Goal: Task Accomplishment & Management: Use online tool/utility

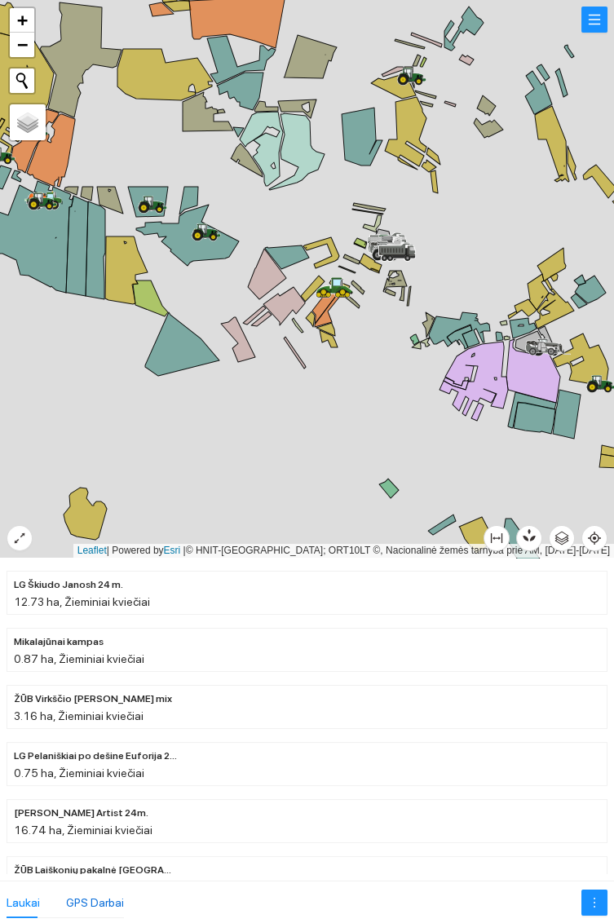
click at [113, 899] on div "GPS Darbai" at bounding box center [95, 903] width 58 height 18
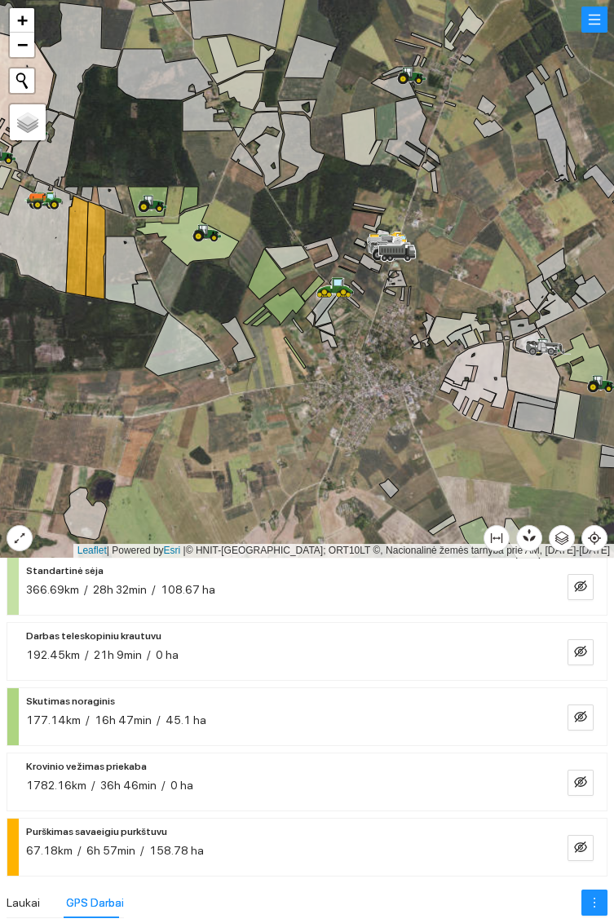
scroll to position [373, 0]
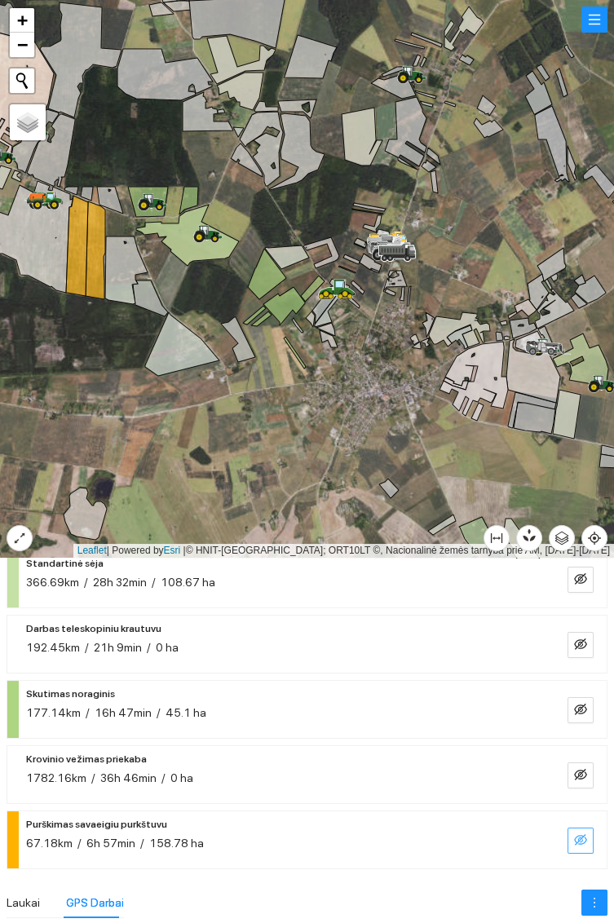
click at [582, 842] on icon "eye-invisible" at bounding box center [580, 839] width 13 height 11
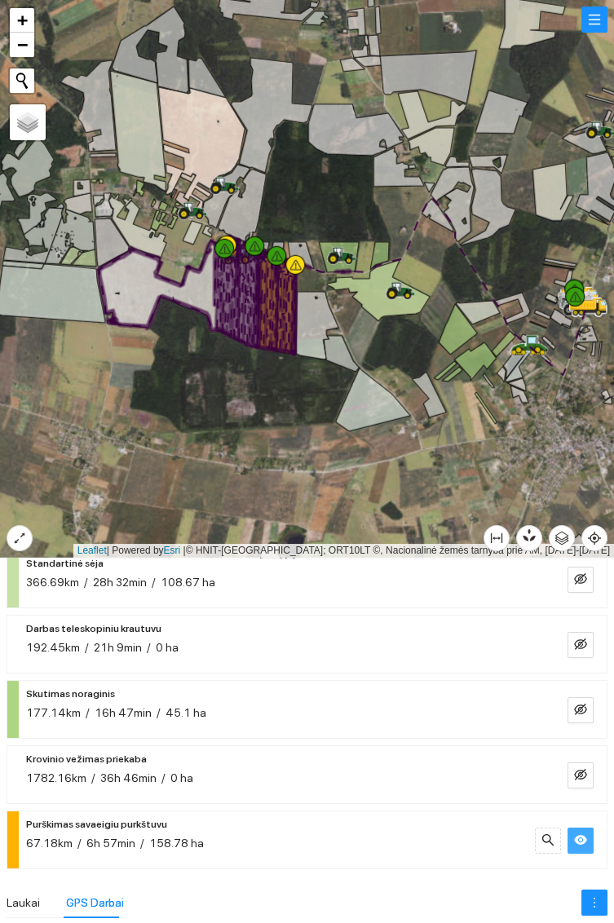
click at [581, 840] on icon "eye" at bounding box center [580, 840] width 13 height 10
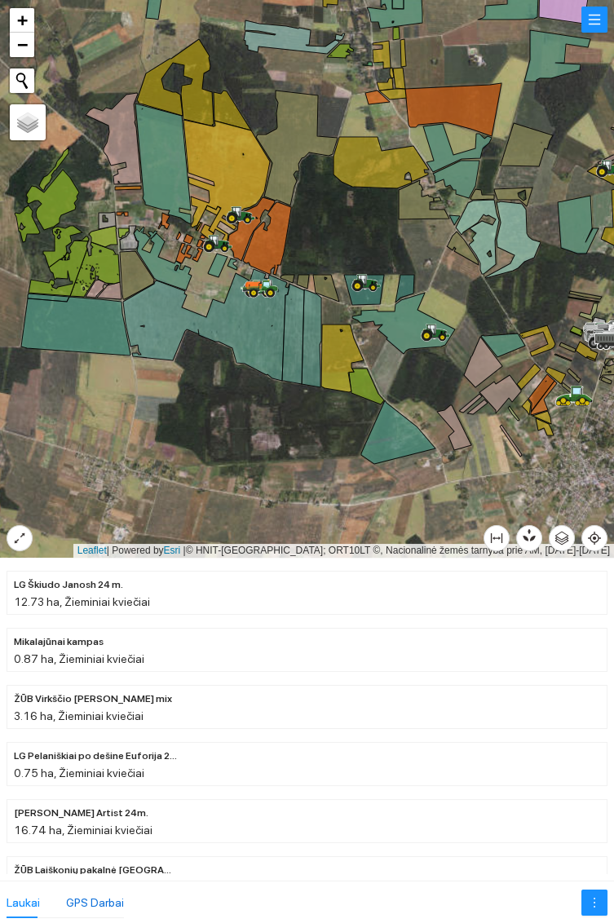
click at [108, 900] on div "GPS Darbai" at bounding box center [95, 903] width 58 height 18
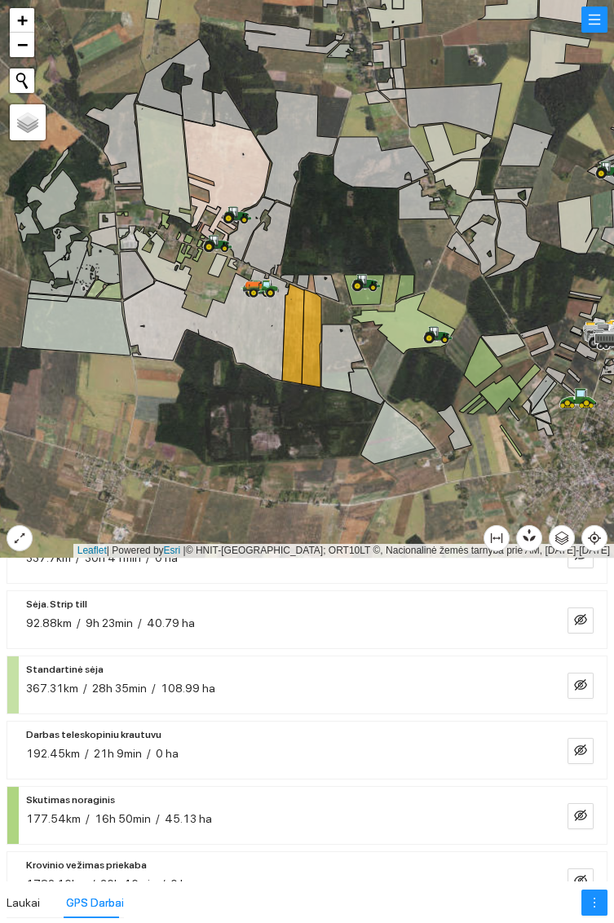
scroll to position [267, 0]
click at [583, 692] on button "button" at bounding box center [581, 686] width 26 height 26
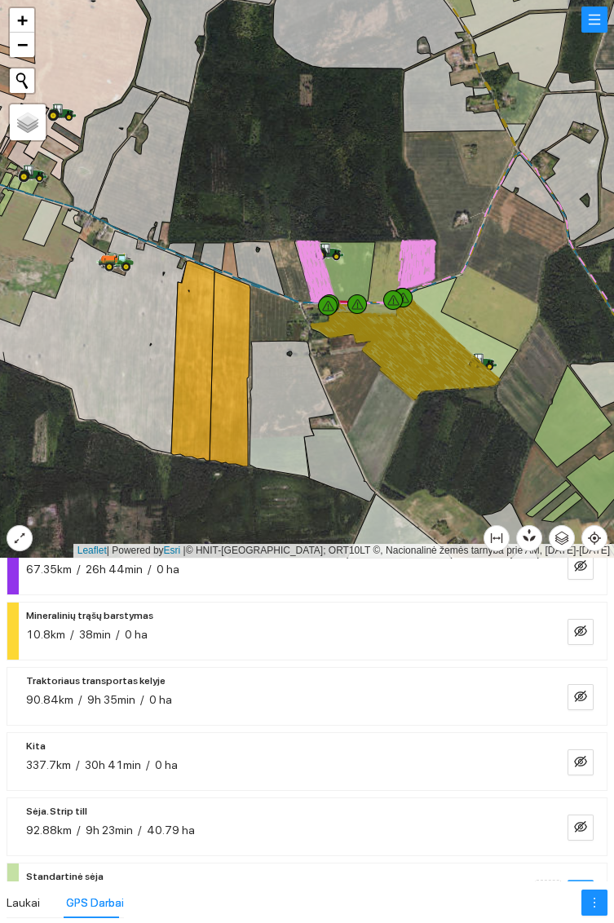
scroll to position [60, 0]
click at [587, 643] on button "button" at bounding box center [581, 633] width 26 height 26
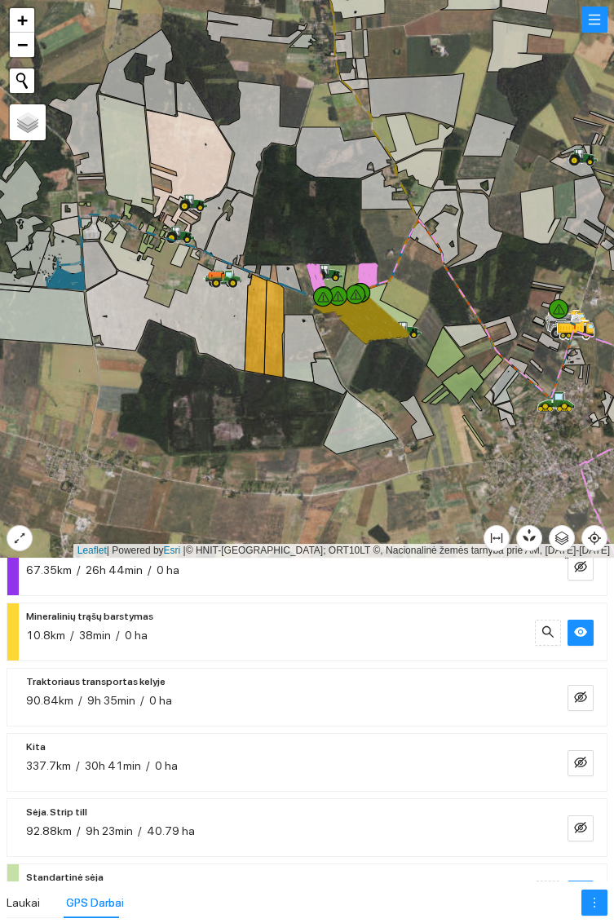
click at [528, 453] on div at bounding box center [307, 279] width 614 height 558
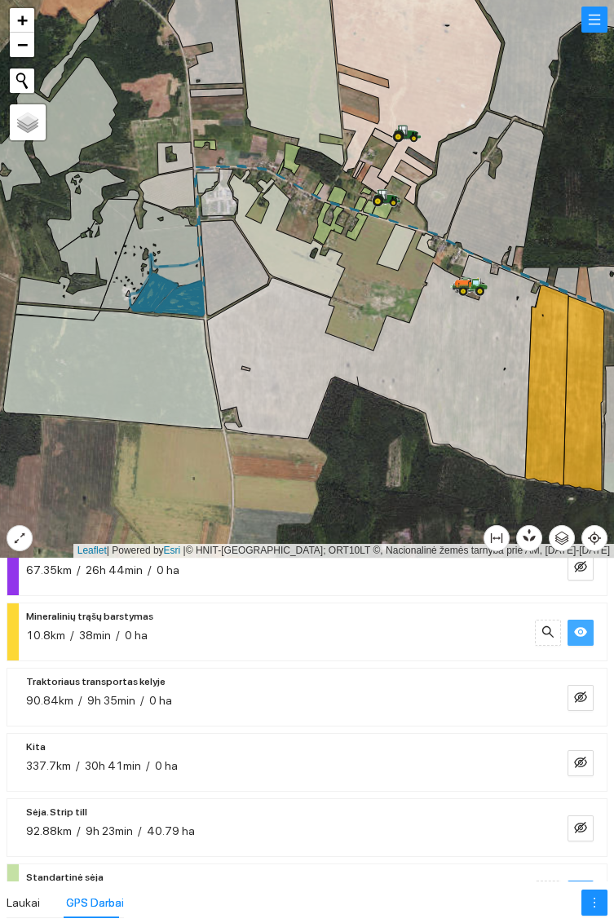
click at [585, 625] on icon "eye" at bounding box center [580, 631] width 13 height 13
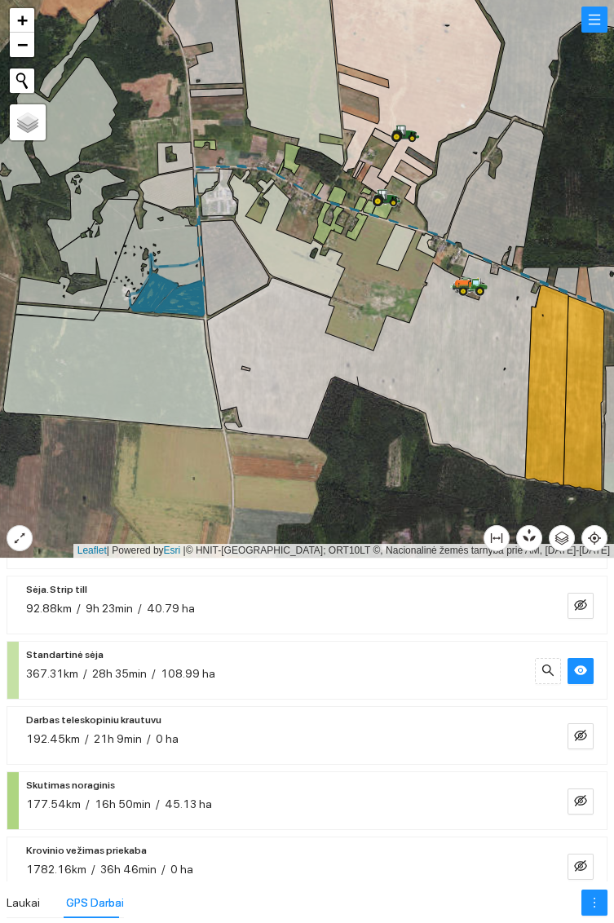
scroll to position [285, 0]
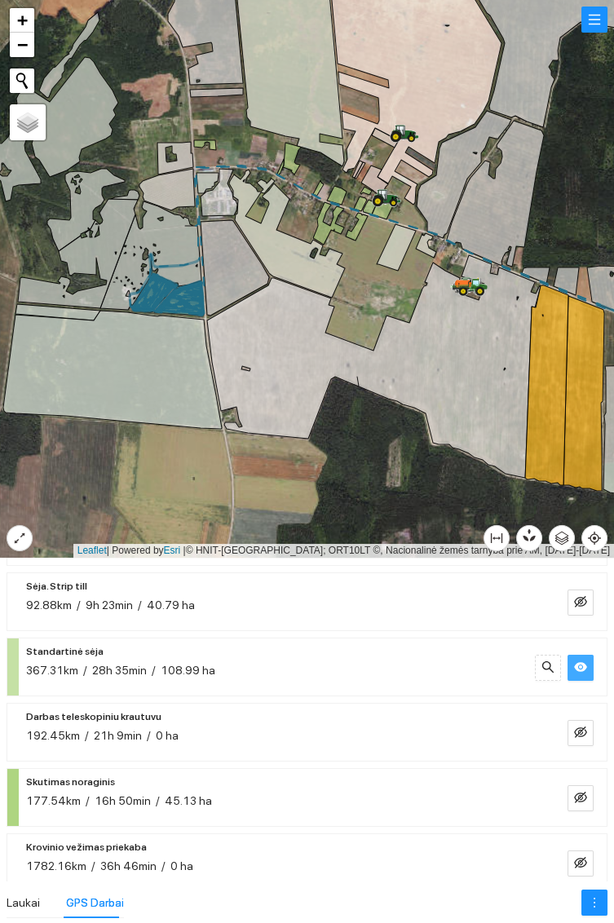
click at [580, 672] on icon "eye" at bounding box center [580, 666] width 13 height 13
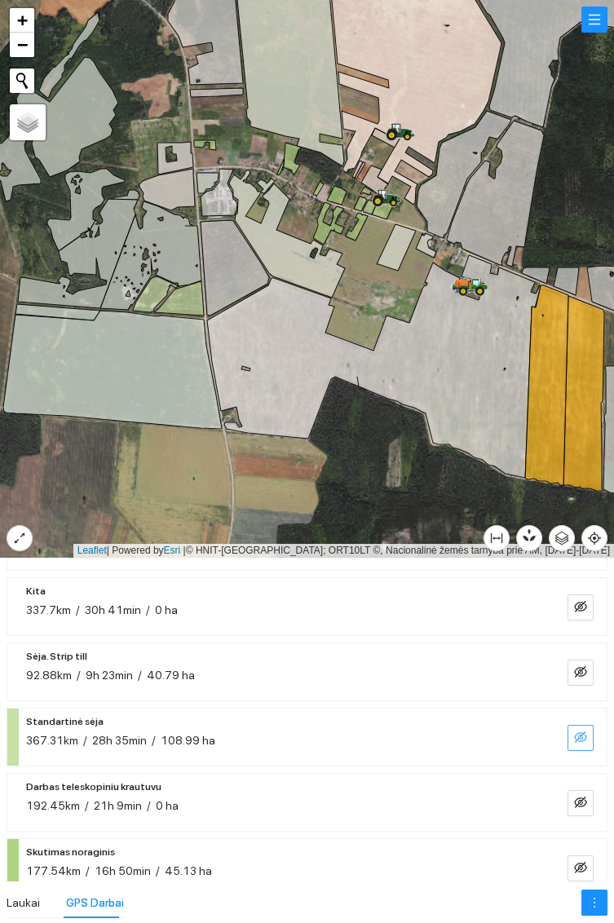
scroll to position [0, 0]
